Goal: Check status: Check status

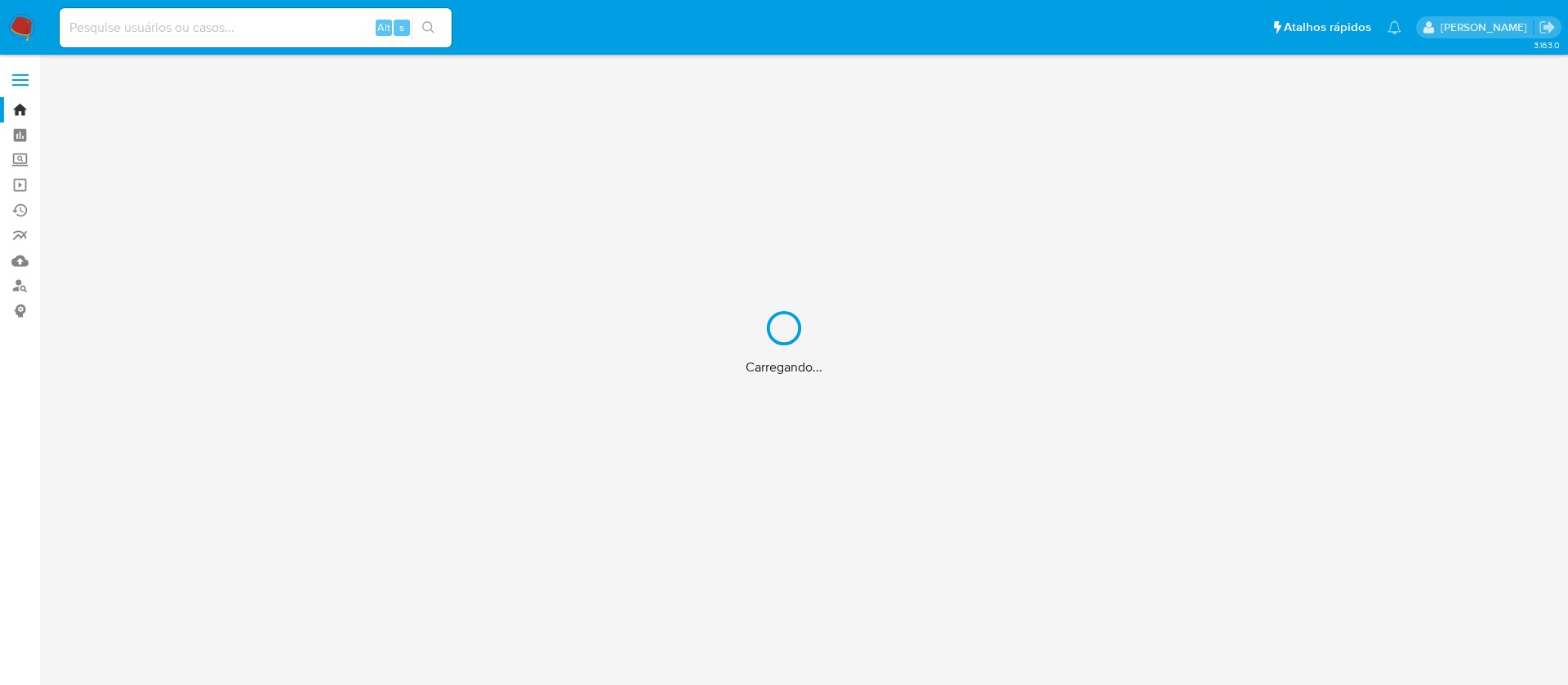
click at [289, 29] on div "Carregando..." at bounding box center [784, 342] width 1568 height 685
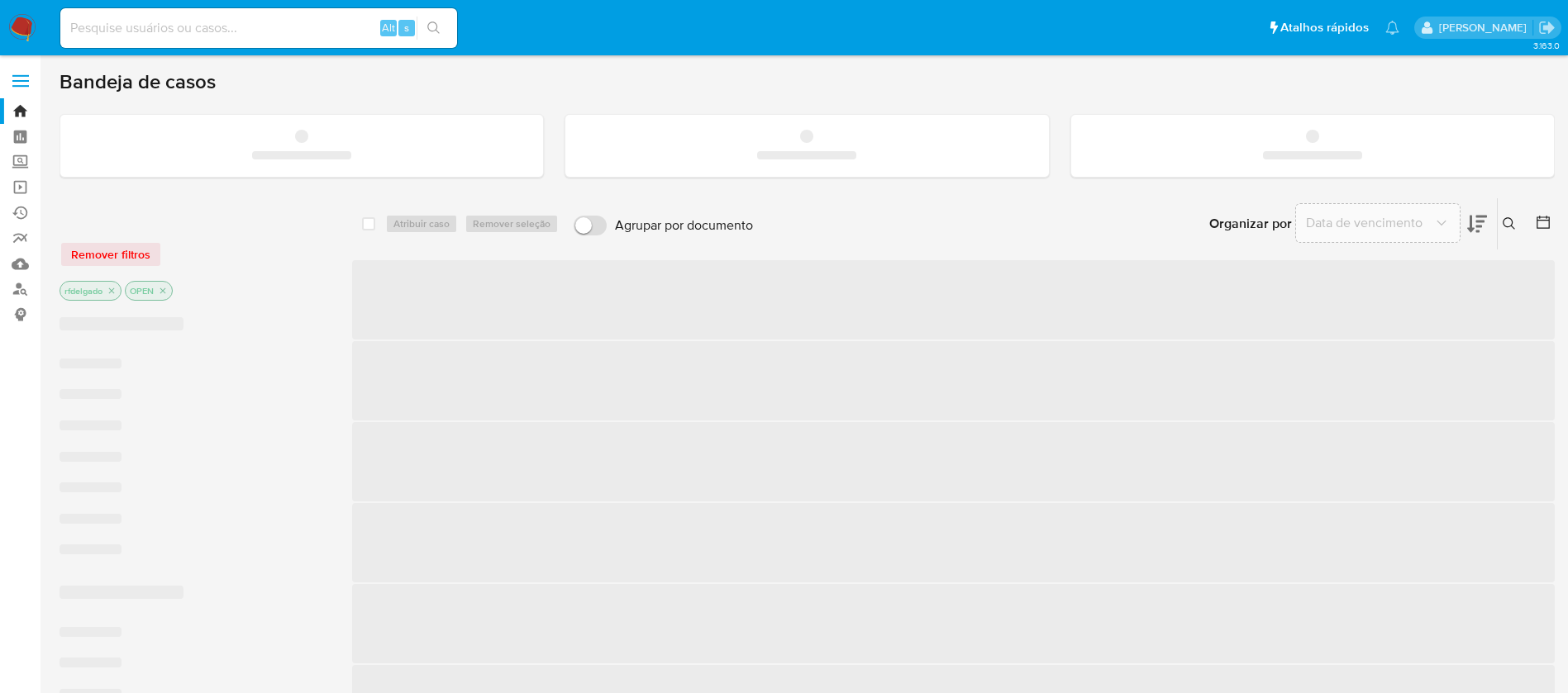
click at [261, 27] on input at bounding box center [259, 29] width 396 height 22
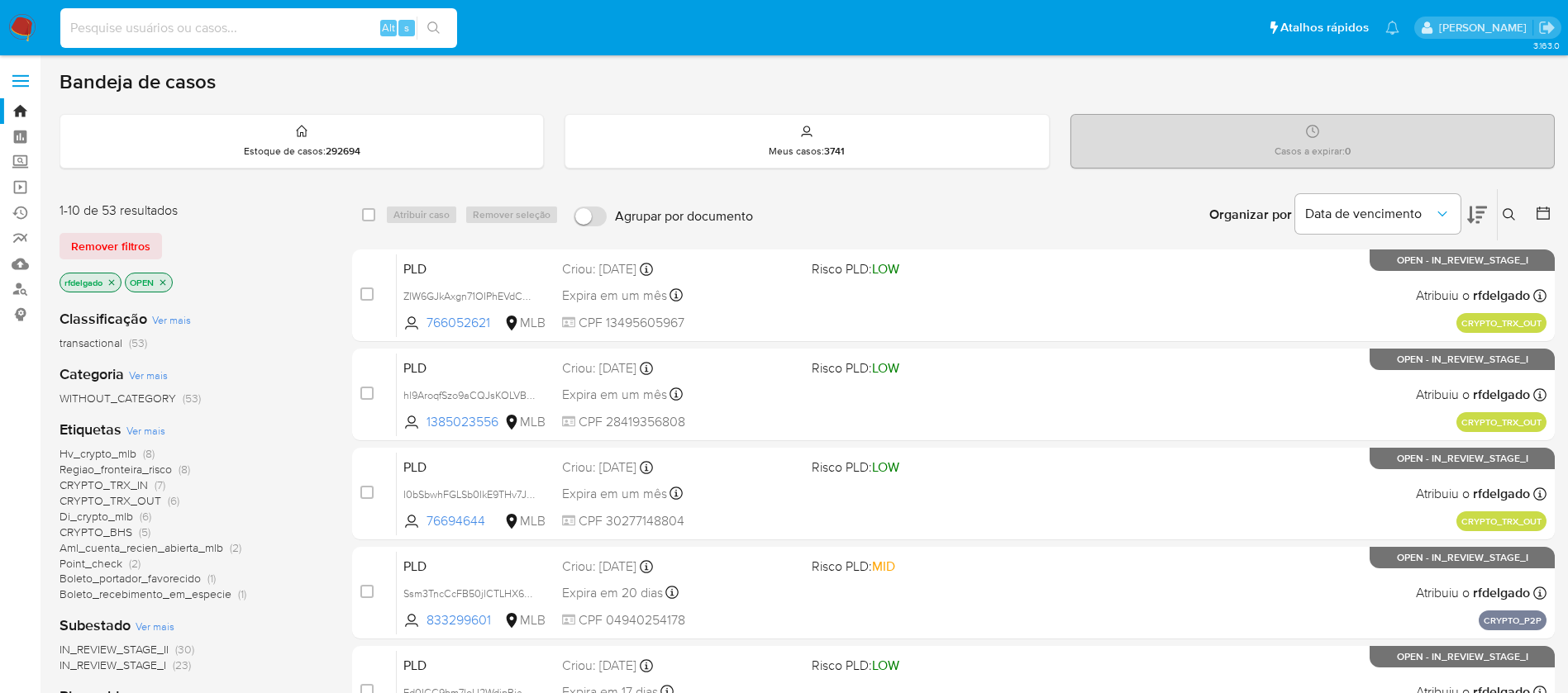
paste input "707909300"
type input "707909300"
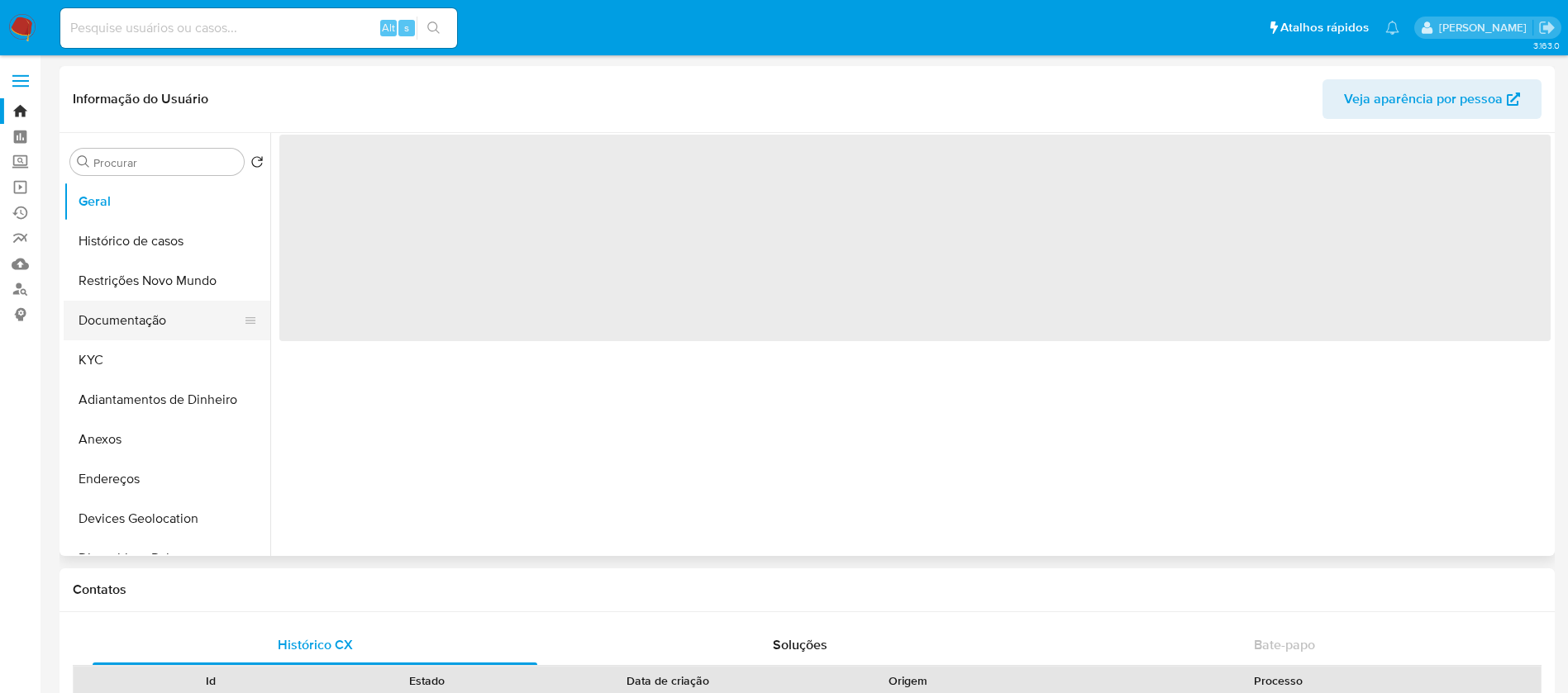
select select "10"
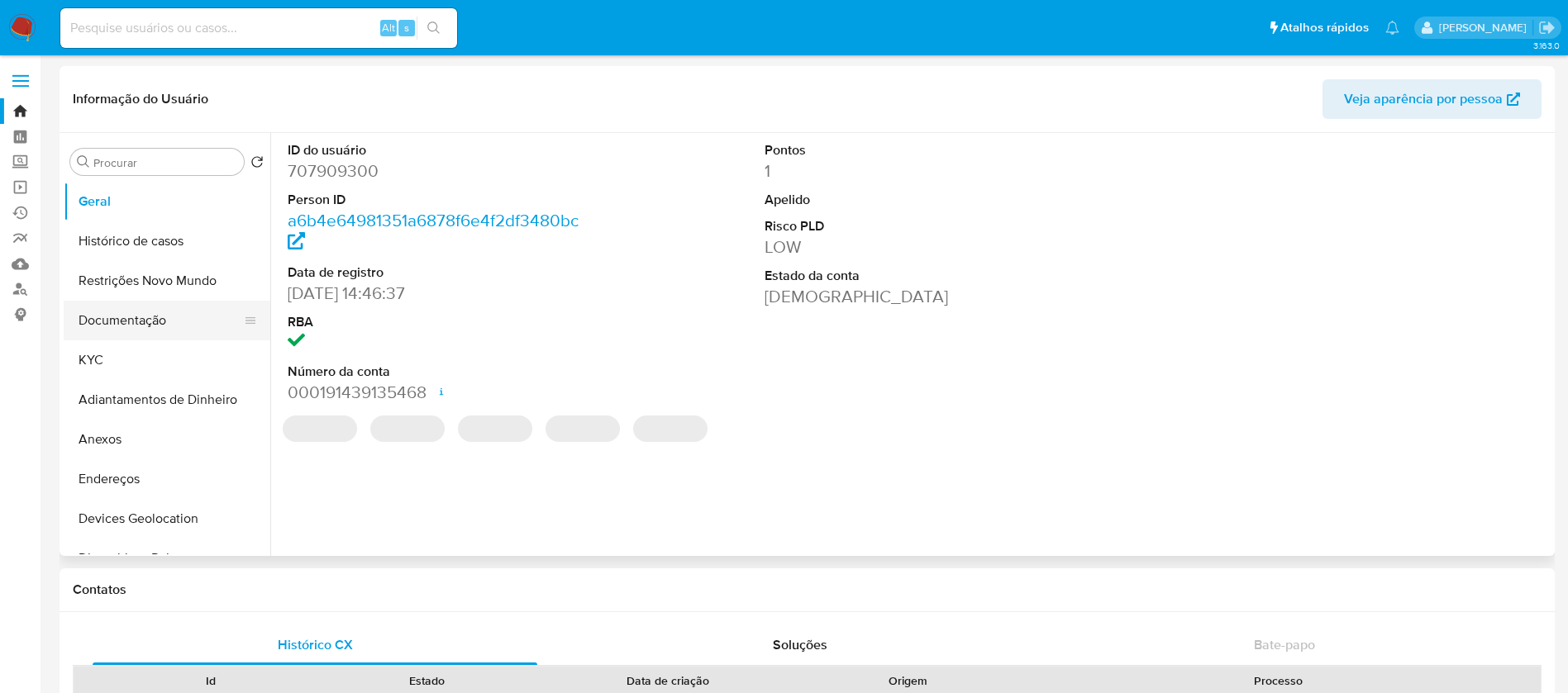
click at [133, 331] on button "Documentação" at bounding box center [159, 321] width 193 height 40
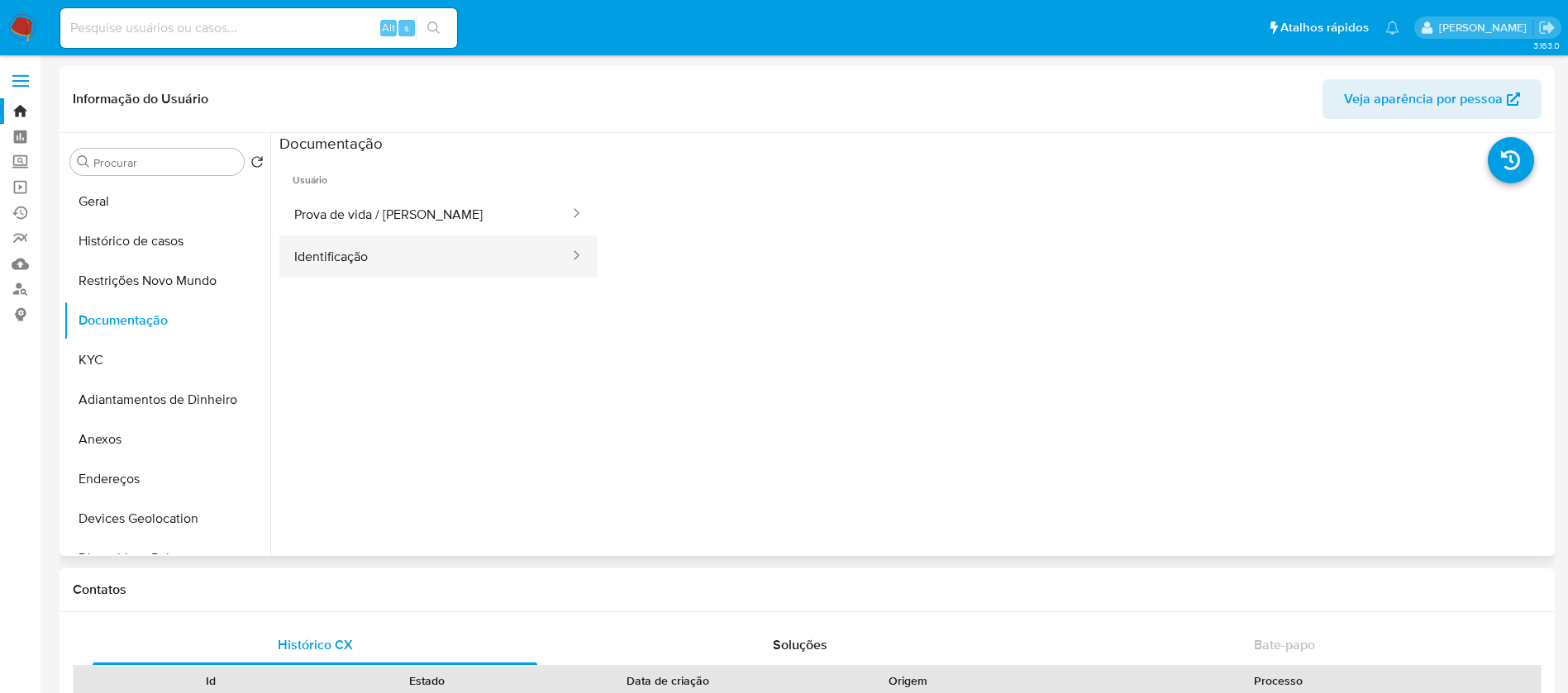
click at [396, 257] on button "Identificação" at bounding box center [425, 256] width 292 height 43
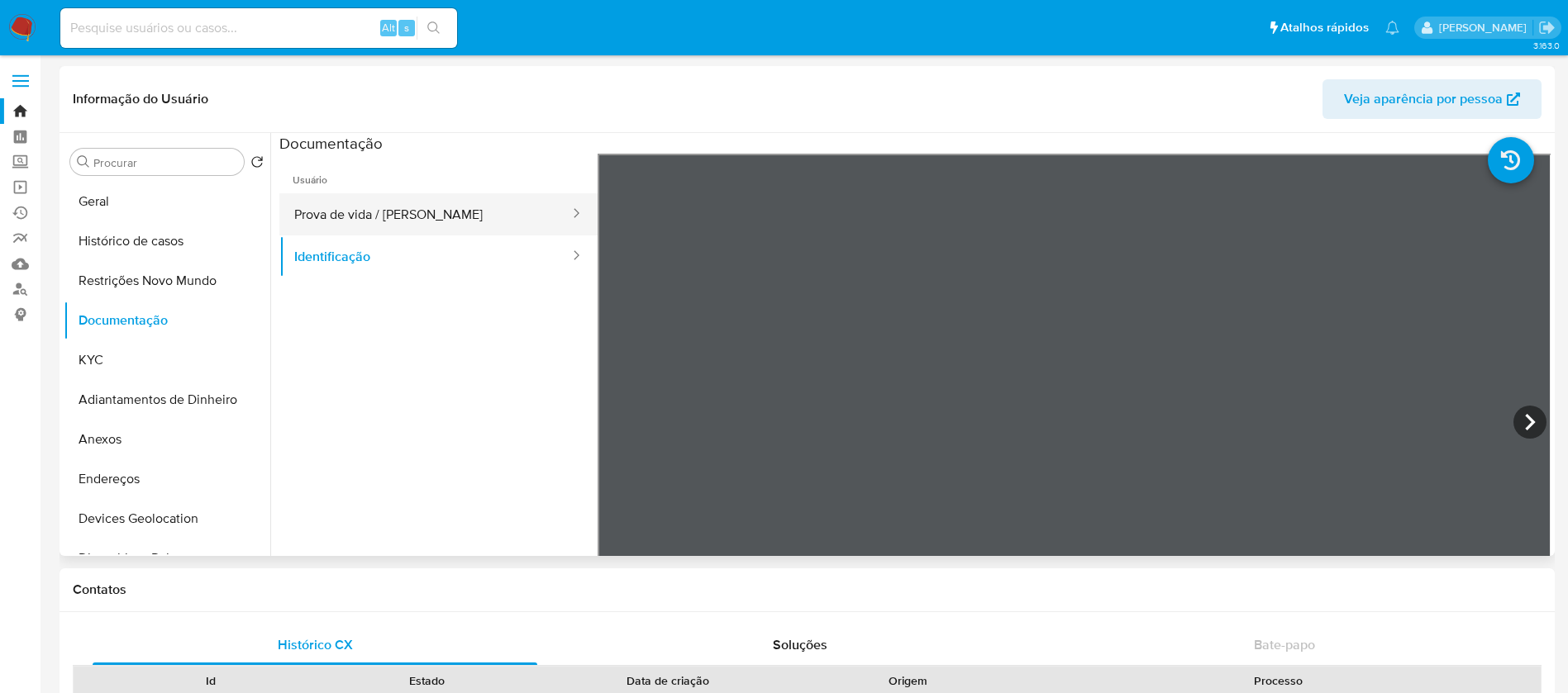
click at [408, 221] on button "Prova de vida / [PERSON_NAME]" at bounding box center [425, 214] width 292 height 43
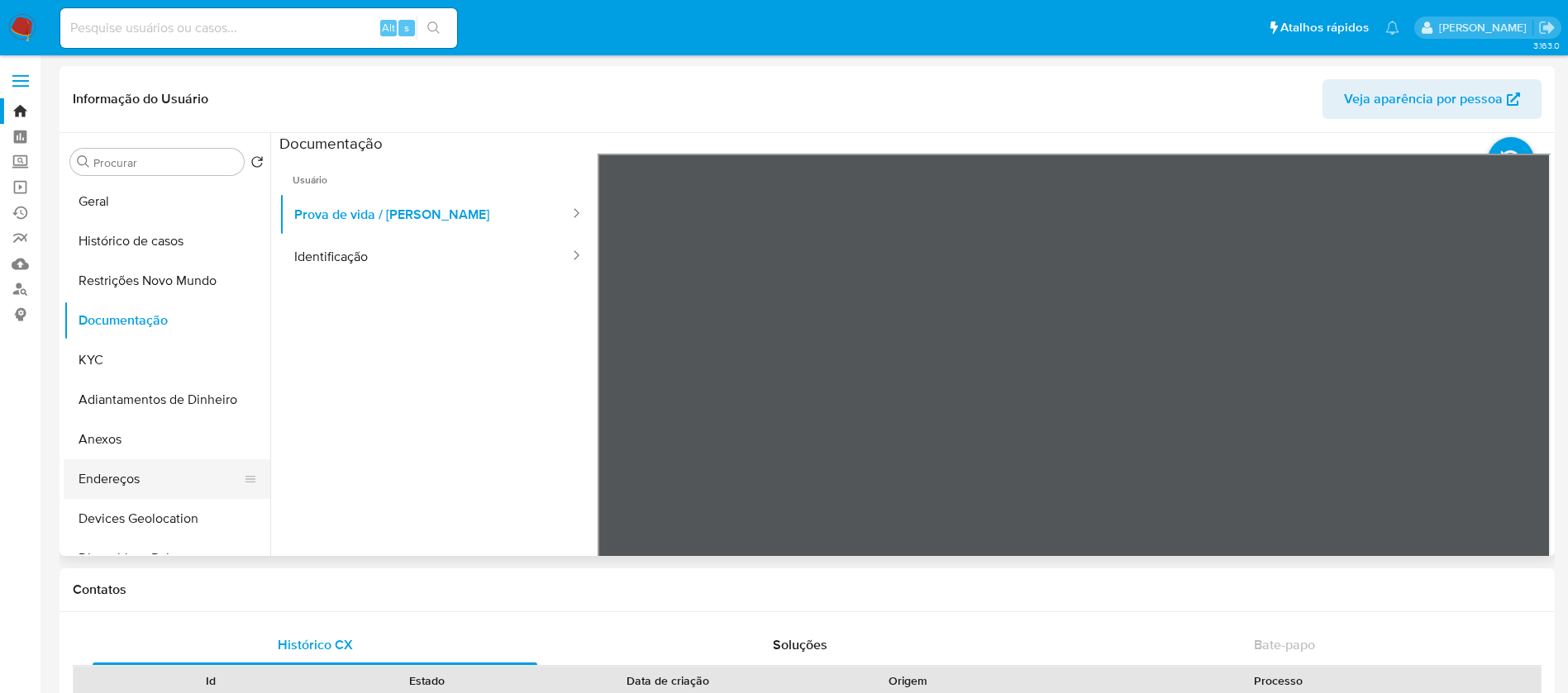
click at [156, 476] on button "Endereços" at bounding box center [159, 479] width 193 height 40
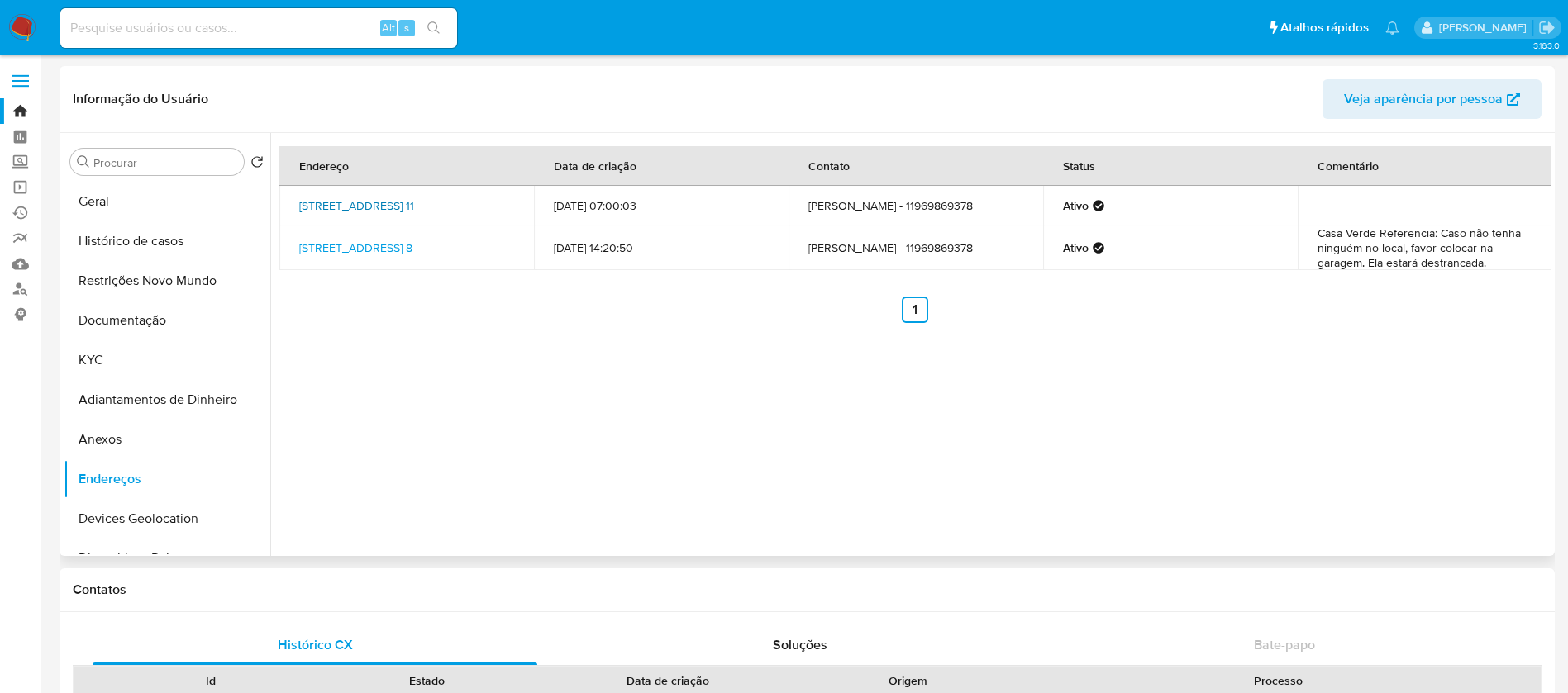
click at [414, 202] on link "[STREET_ADDRESS] 11" at bounding box center [357, 205] width 115 height 17
